Goal: Information Seeking & Learning: Learn about a topic

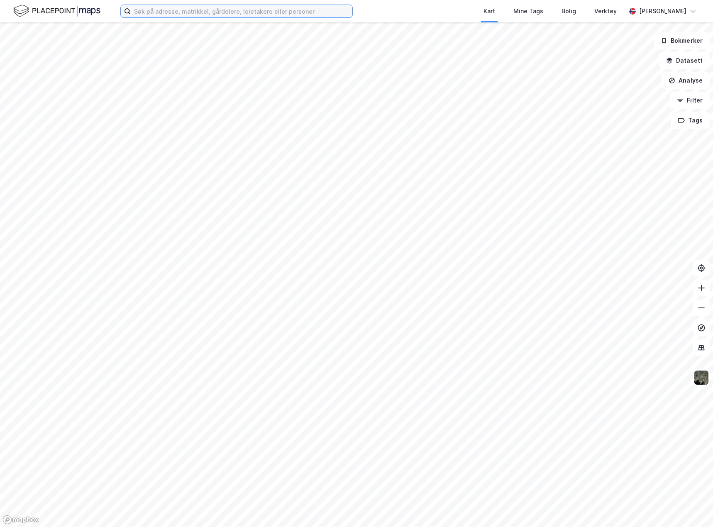
click at [163, 12] on input at bounding box center [242, 11] width 222 height 12
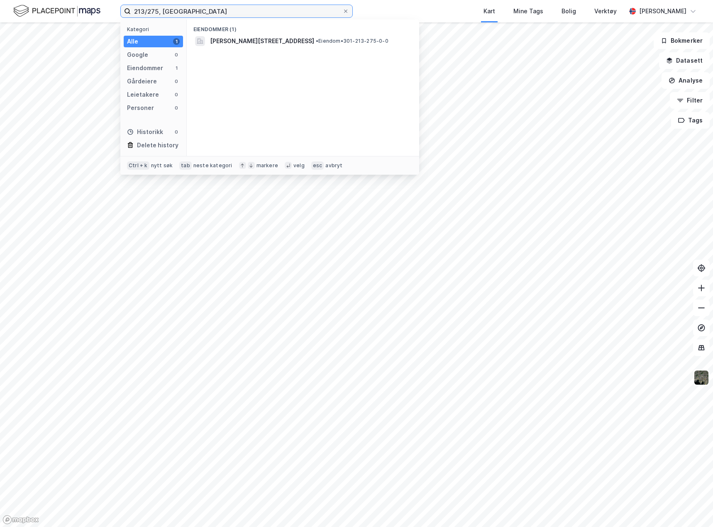
type input "213/275, [GEOGRAPHIC_DATA]"
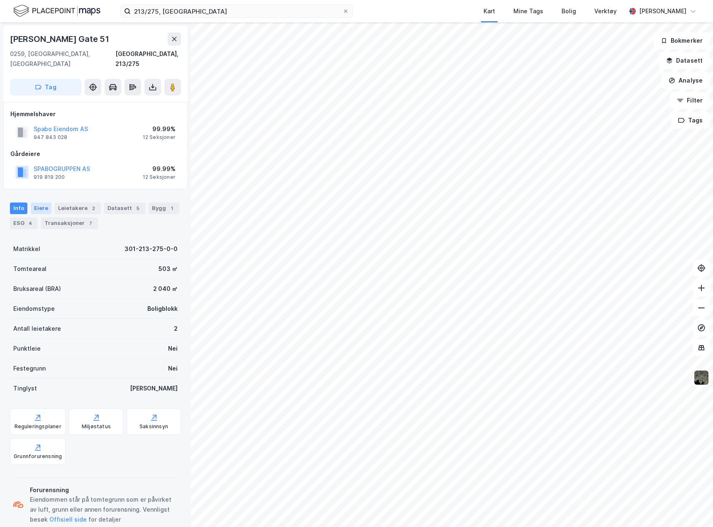
click at [45, 203] on div "Eiere" at bounding box center [41, 209] width 21 height 12
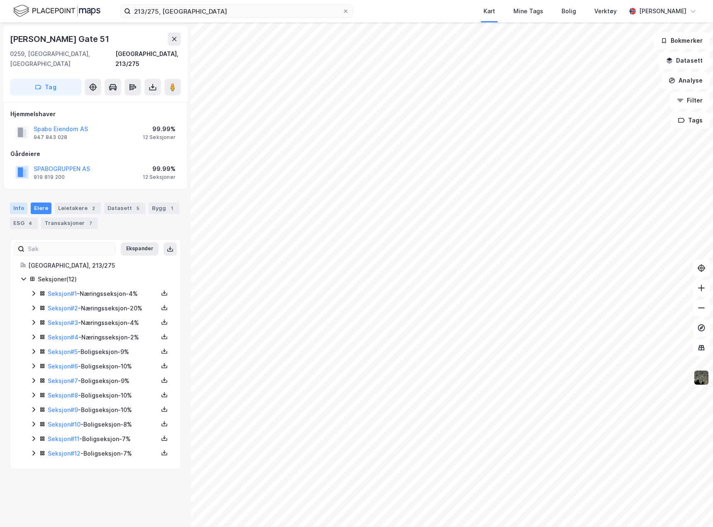
click at [20, 203] on div "Info" at bounding box center [18, 209] width 17 height 12
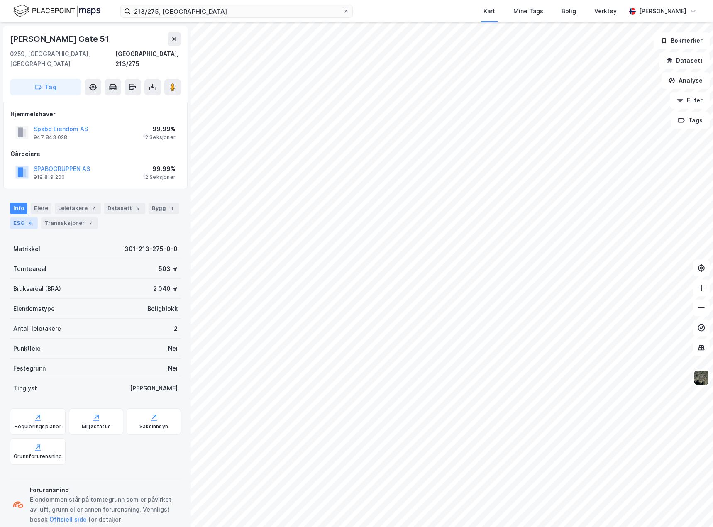
click at [29, 219] on div "4" at bounding box center [30, 223] width 8 height 8
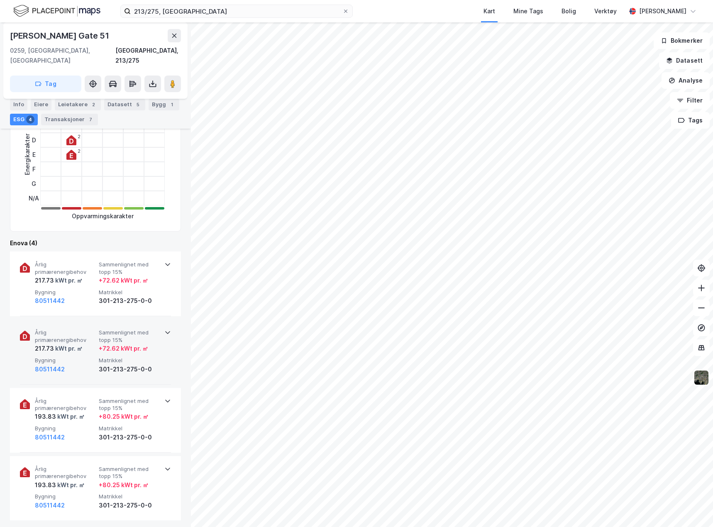
scroll to position [208, 0]
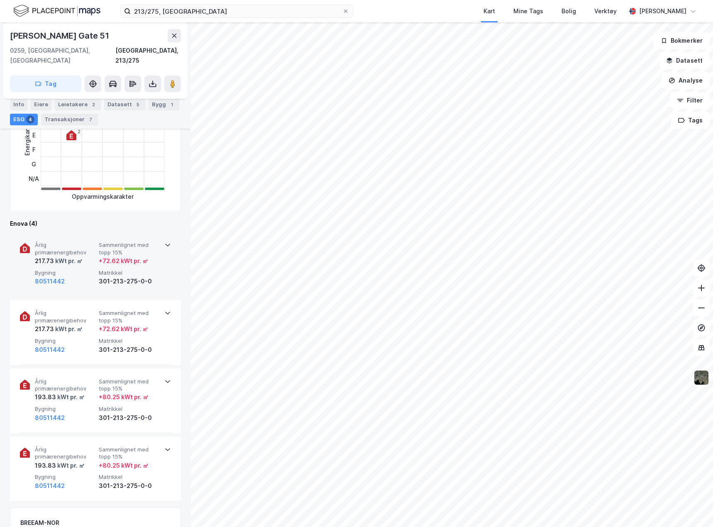
click at [153, 269] on span "Matrikkel" at bounding box center [129, 272] width 61 height 7
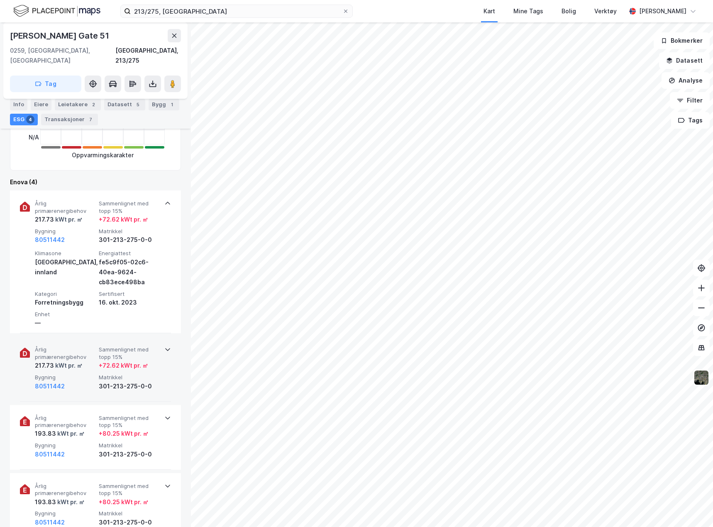
click at [160, 356] on div "Årlig primærenergibehov 217.73 kWt pr. ㎡ Sammenlignet med topp 15% + 72.62 kWt …" at bounding box center [95, 369] width 151 height 65
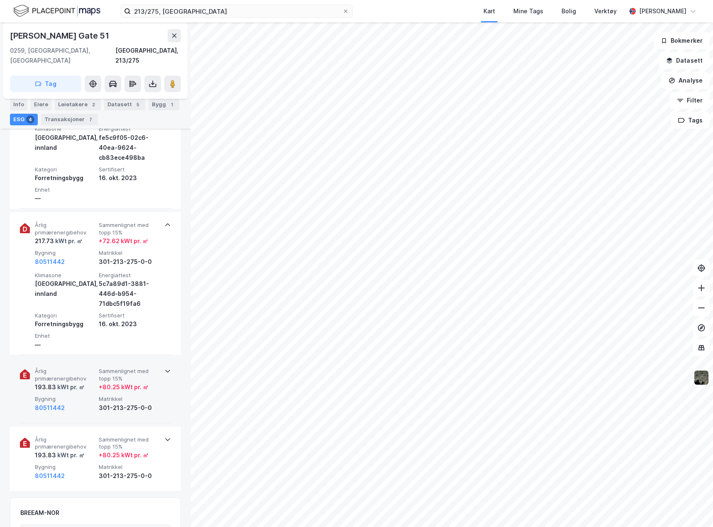
click at [164, 380] on div "Årlig primærenergibehov 193.83 kWt pr. ㎡ Sammenlignet med topp 15% + 80.25 kWt …" at bounding box center [95, 390] width 151 height 65
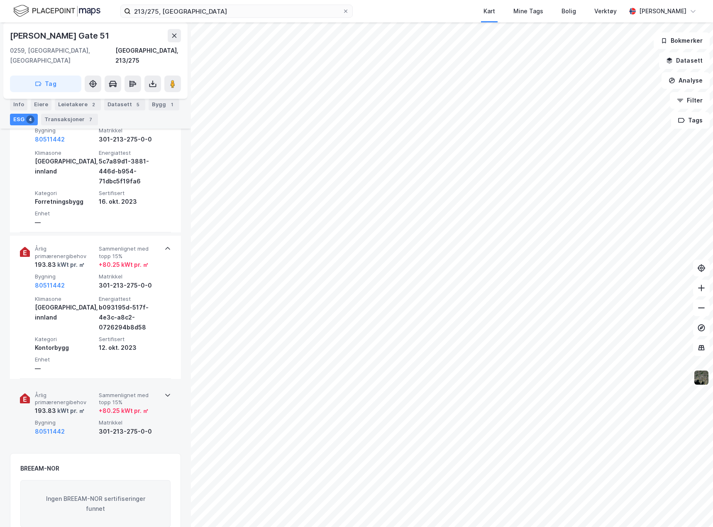
scroll to position [498, 0]
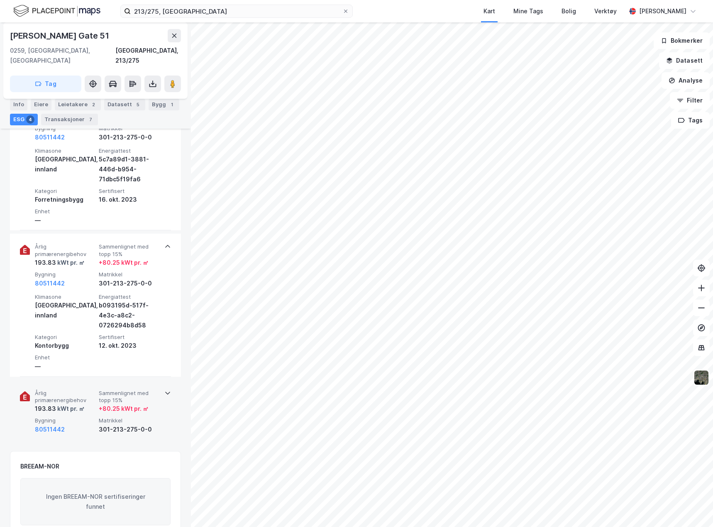
click at [162, 410] on div "Årlig primærenergibehov 193.83 kWt pr. ㎡ Sammenlignet med topp 15% + 80.25 kWt …" at bounding box center [95, 412] width 151 height 64
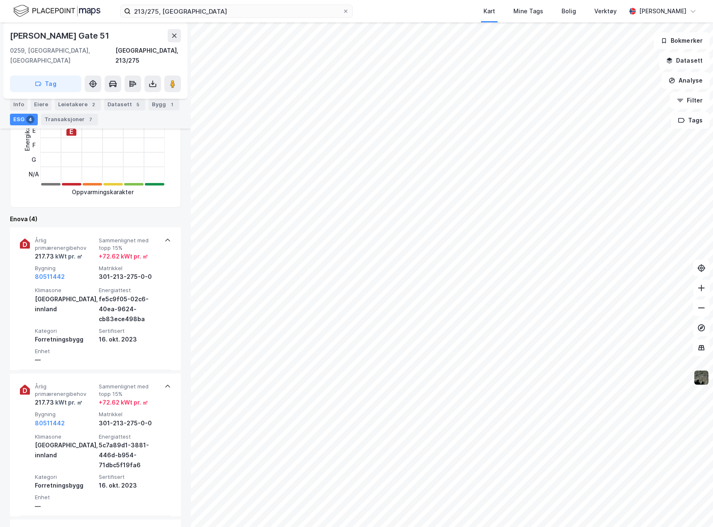
scroll to position [0, 0]
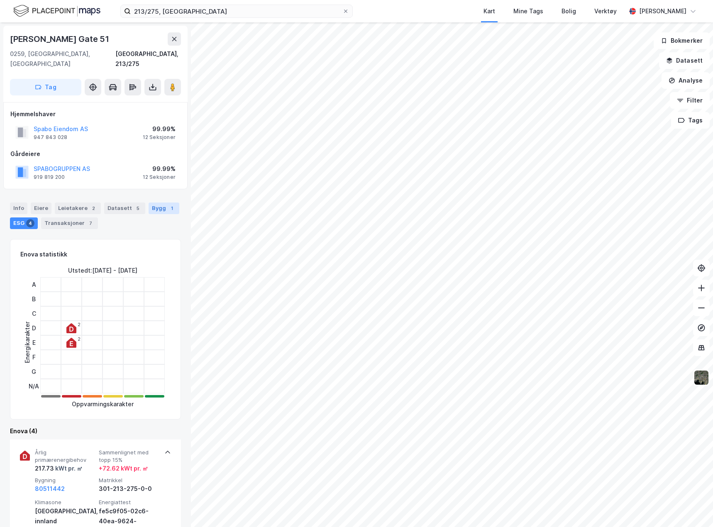
click at [168, 204] on div "1" at bounding box center [172, 208] width 8 height 8
